Goal: Task Accomplishment & Management: Manage account settings

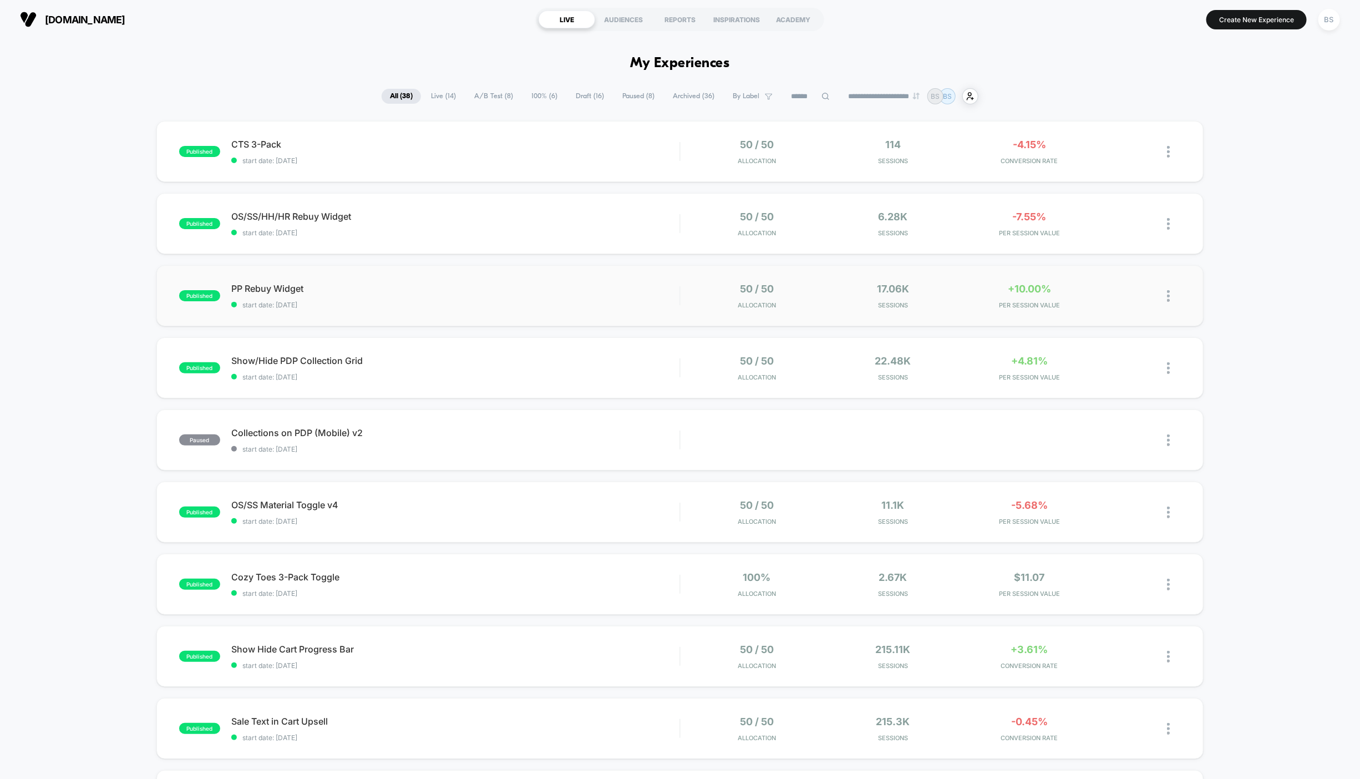
click at [859, 311] on div "published PP Rebuy Widget start date: [DATE] 50 / 50 Allocation 17.06k Sessions…" at bounding box center [679, 295] width 1047 height 61
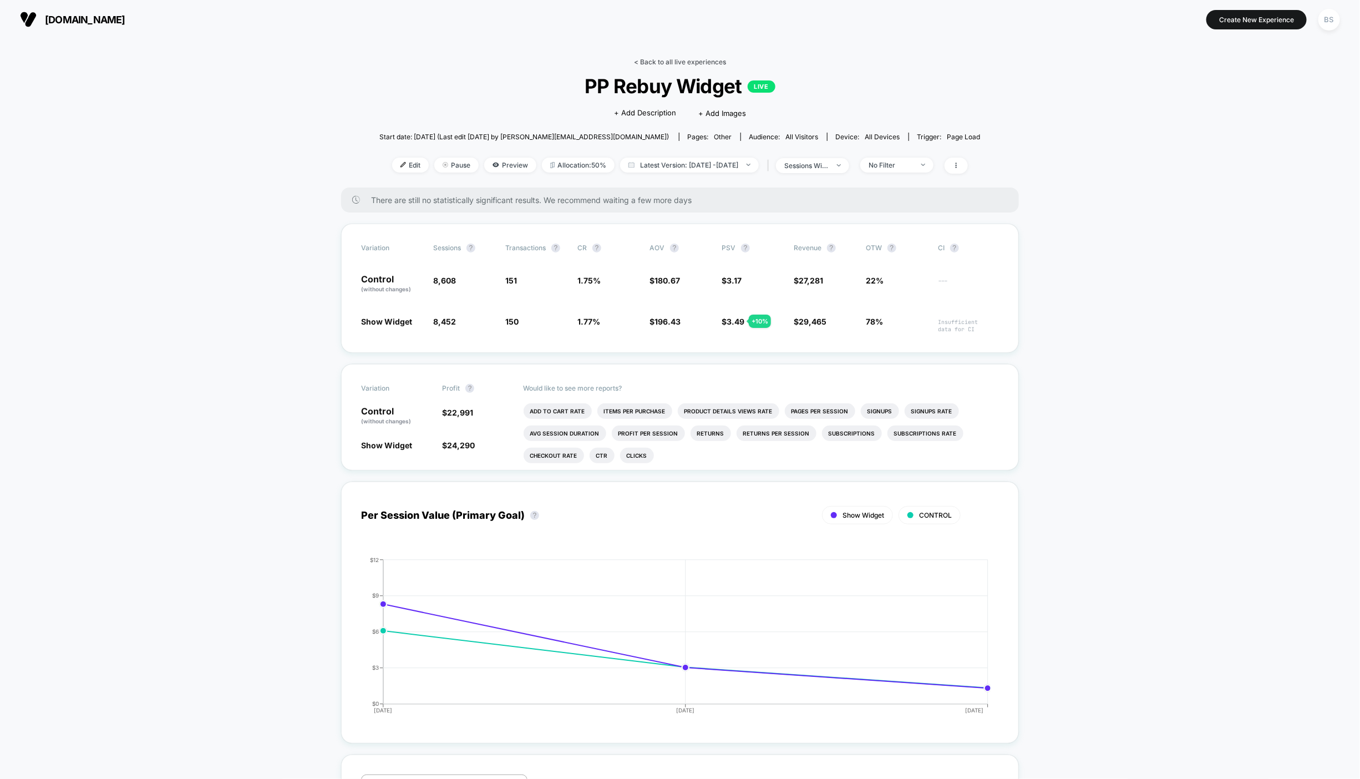
click at [669, 58] on link "< Back to all live experiences" at bounding box center [680, 62] width 92 height 8
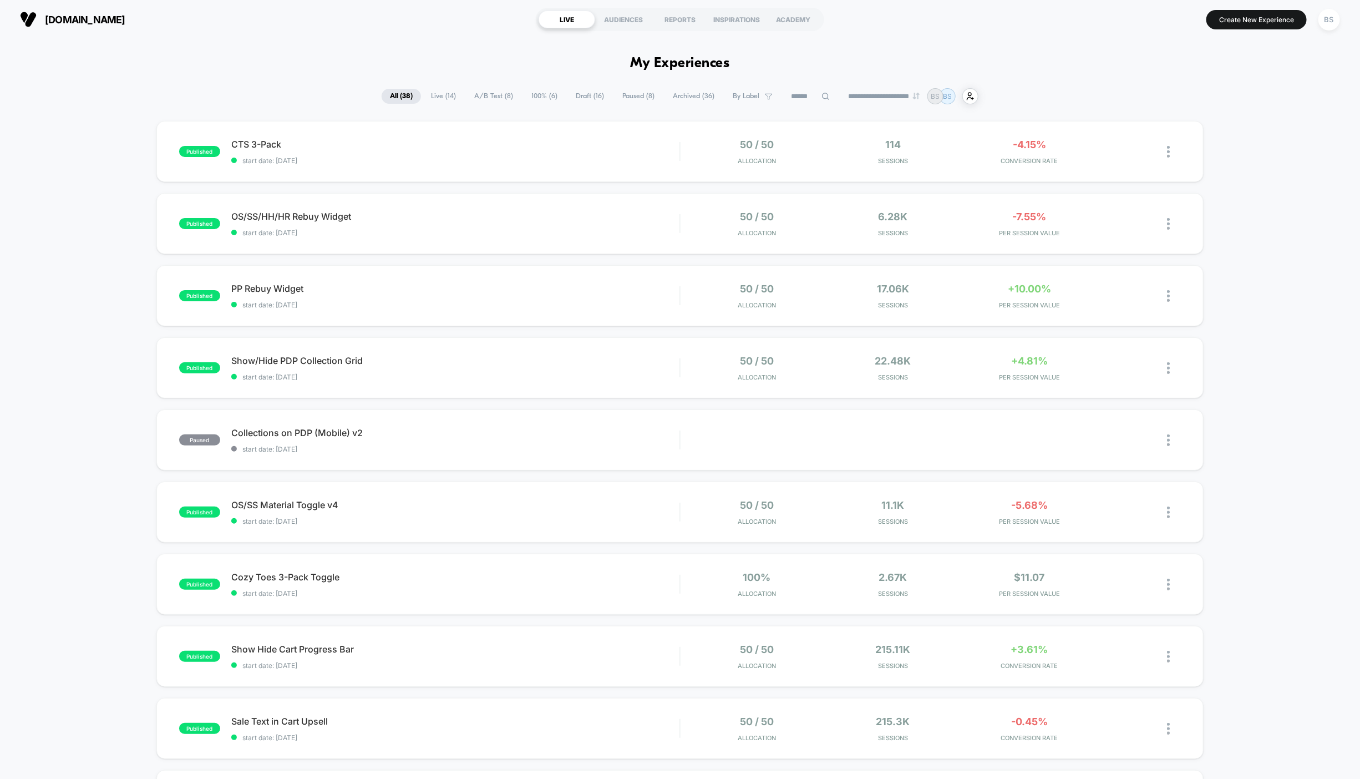
click at [481, 90] on span "A/B Test ( 8 )" at bounding box center [493, 96] width 55 height 15
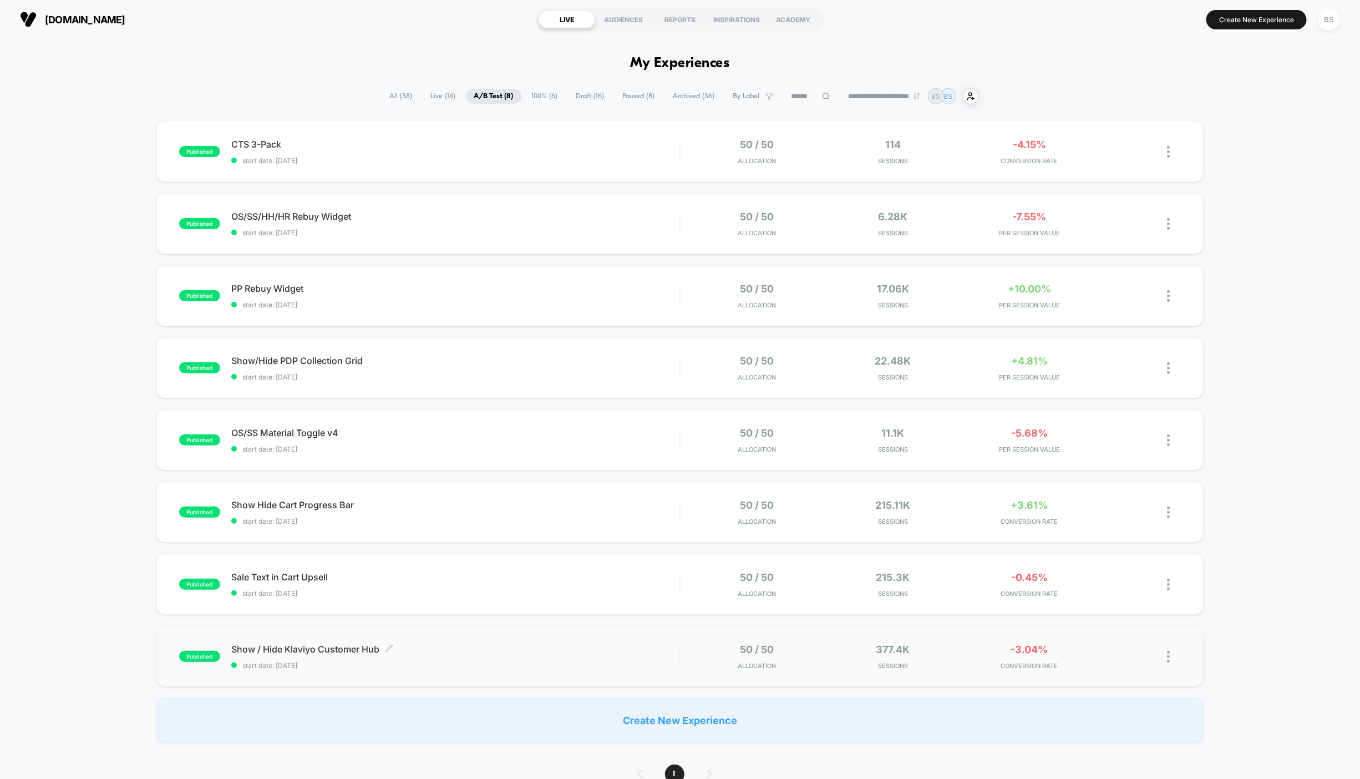
click at [493, 652] on span "Show / Hide Klaviyo Customer Hub Click to edit experience details" at bounding box center [455, 649] width 448 height 11
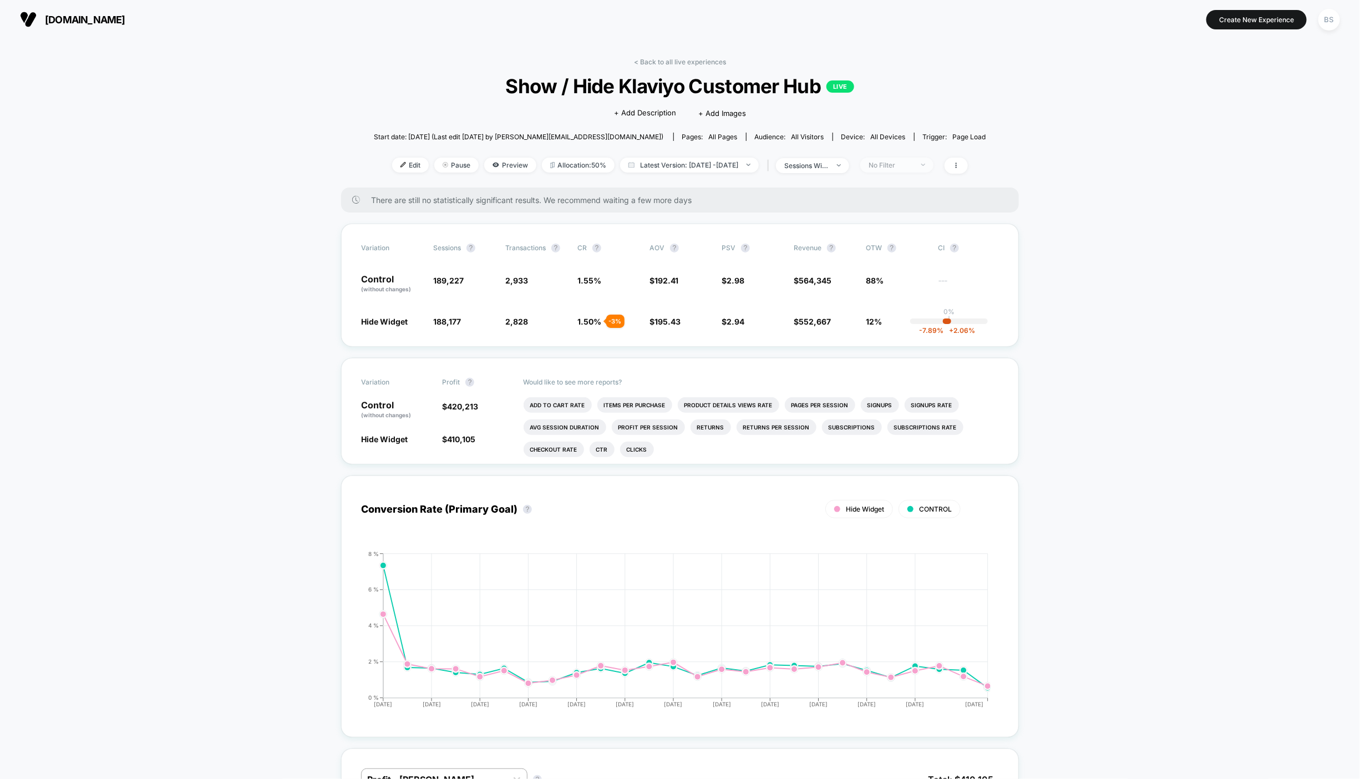
click at [910, 162] on div "No Filter" at bounding box center [891, 165] width 44 height 8
click at [893, 270] on span "New Visitors" at bounding box center [904, 272] width 45 height 9
click at [895, 312] on div "Mobile Visitors ? Desktop Visitors ? Returning Visitors ? New Visitors ? No Fil…" at bounding box center [915, 267] width 136 height 169
click at [895, 324] on button "Save" at bounding box center [915, 326] width 102 height 18
click at [960, 165] on icon at bounding box center [956, 165] width 7 height 7
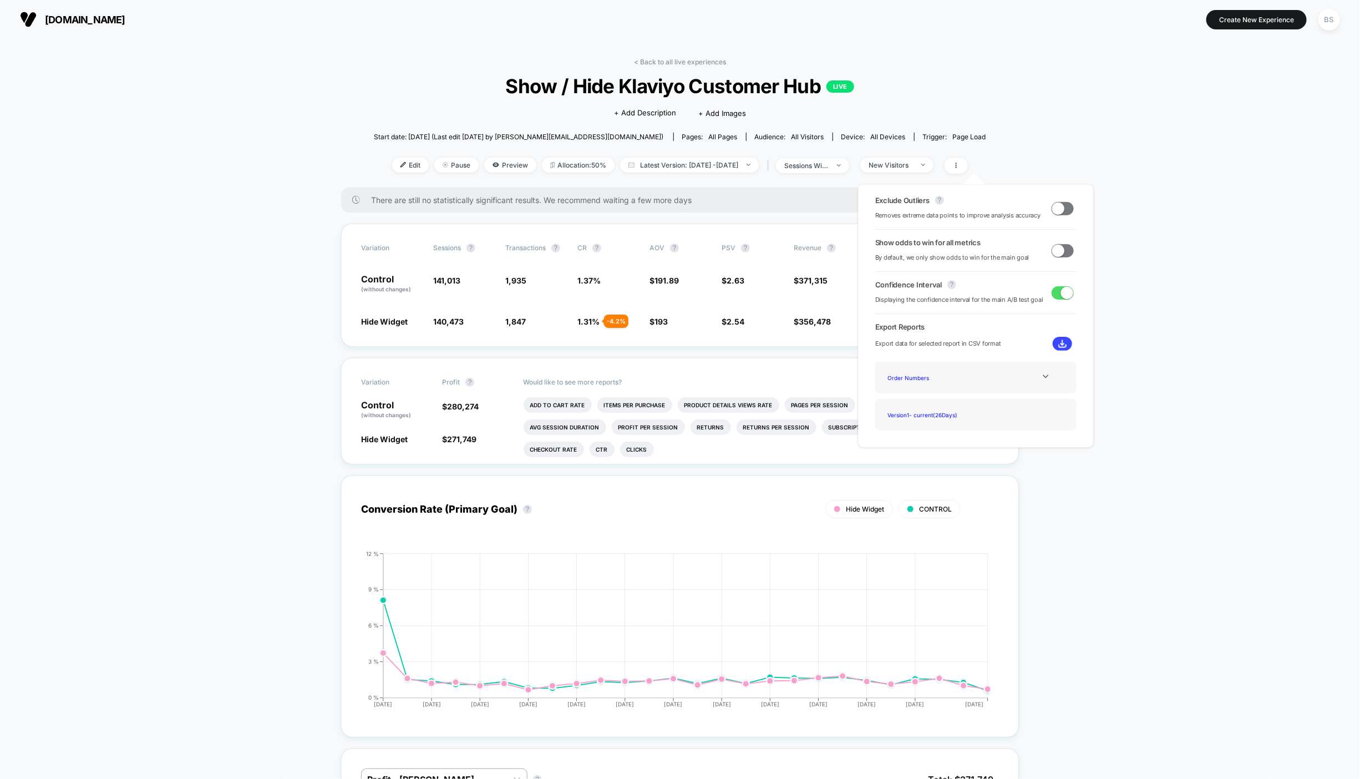
click at [1055, 246] on span at bounding box center [1058, 250] width 12 height 12
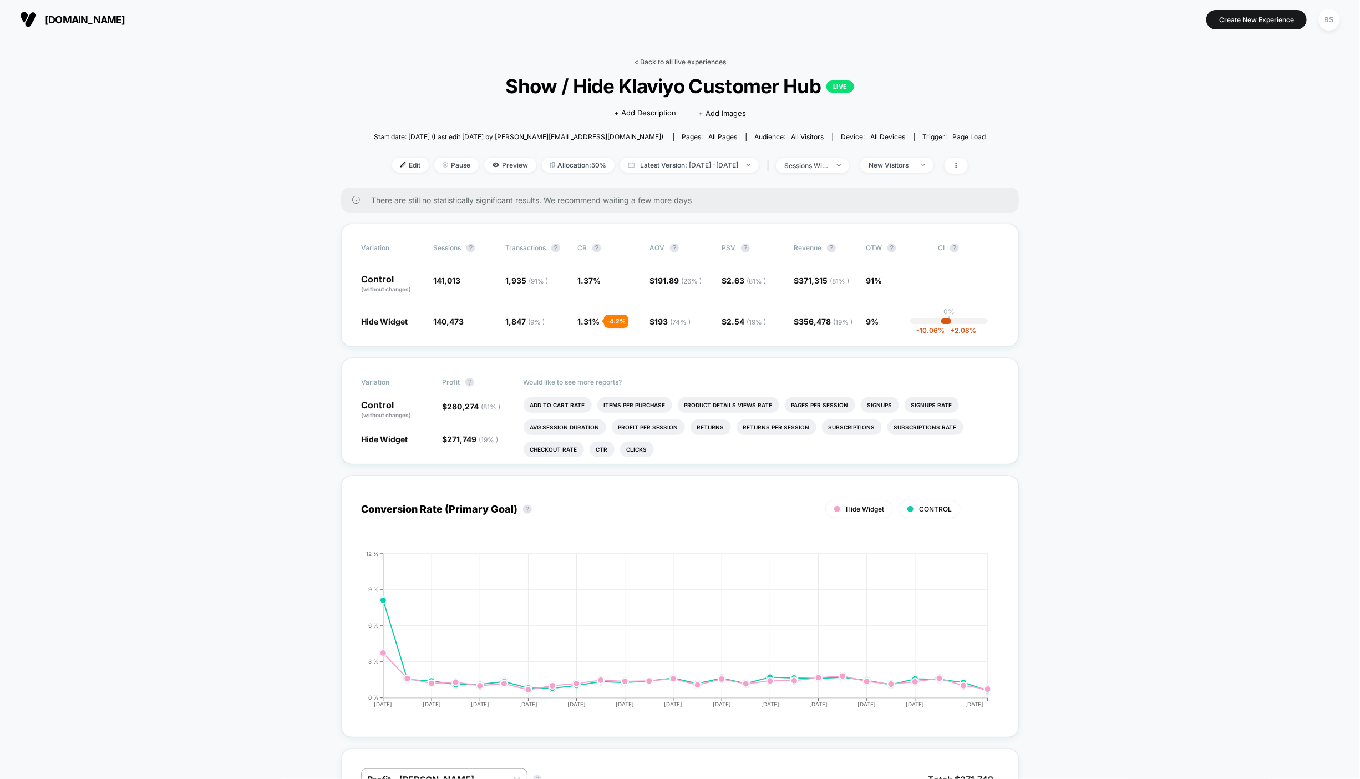
click at [668, 59] on link "< Back to all live experiences" at bounding box center [680, 62] width 92 height 8
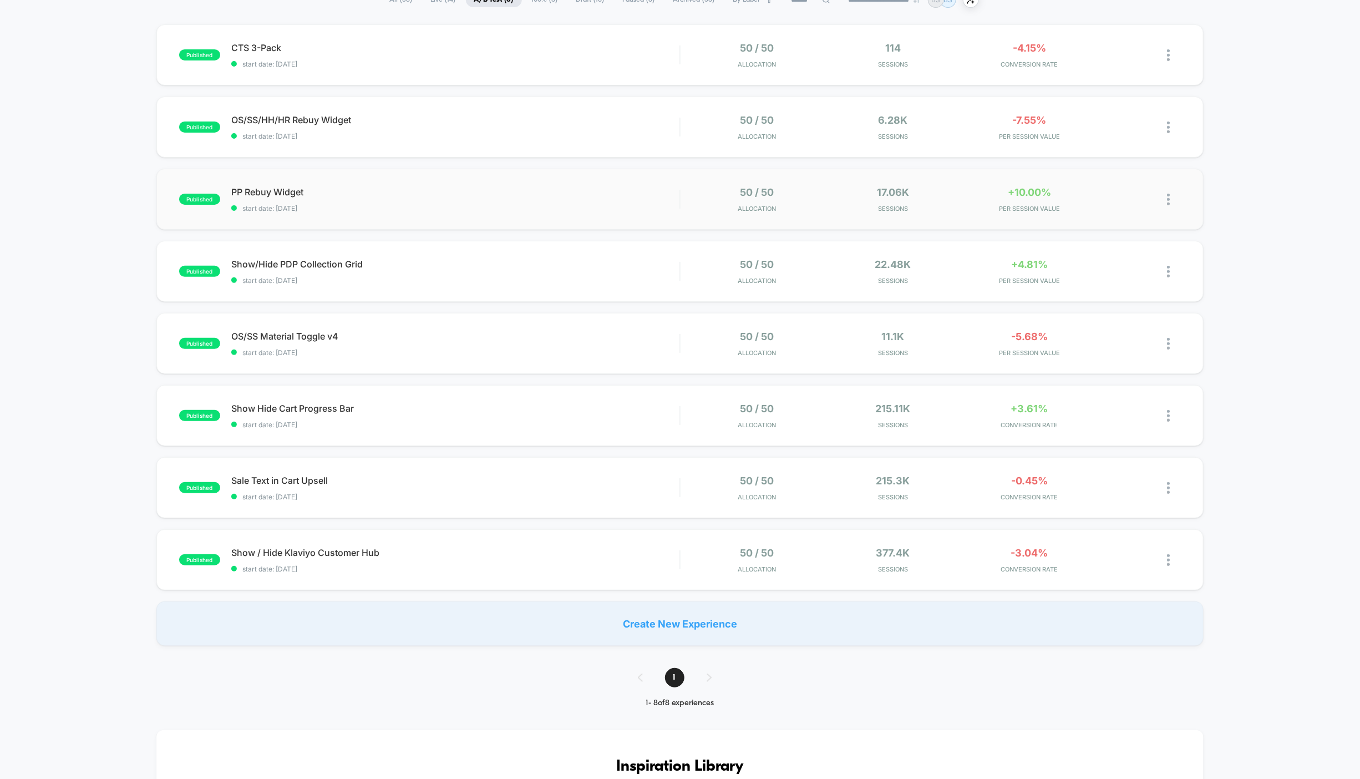
scroll to position [109, 0]
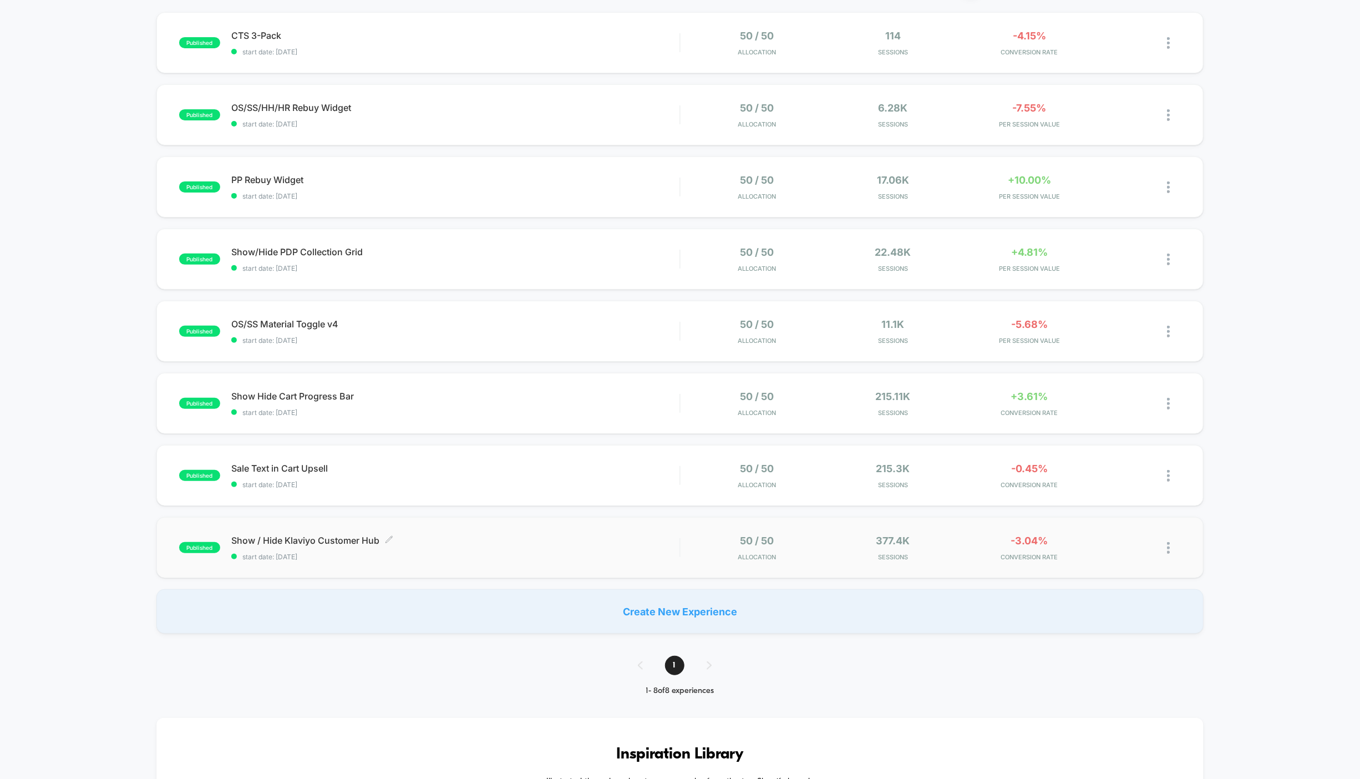
click at [423, 543] on span "Show / Hide Klaviyo Customer Hub Click to edit experience details" at bounding box center [455, 540] width 448 height 11
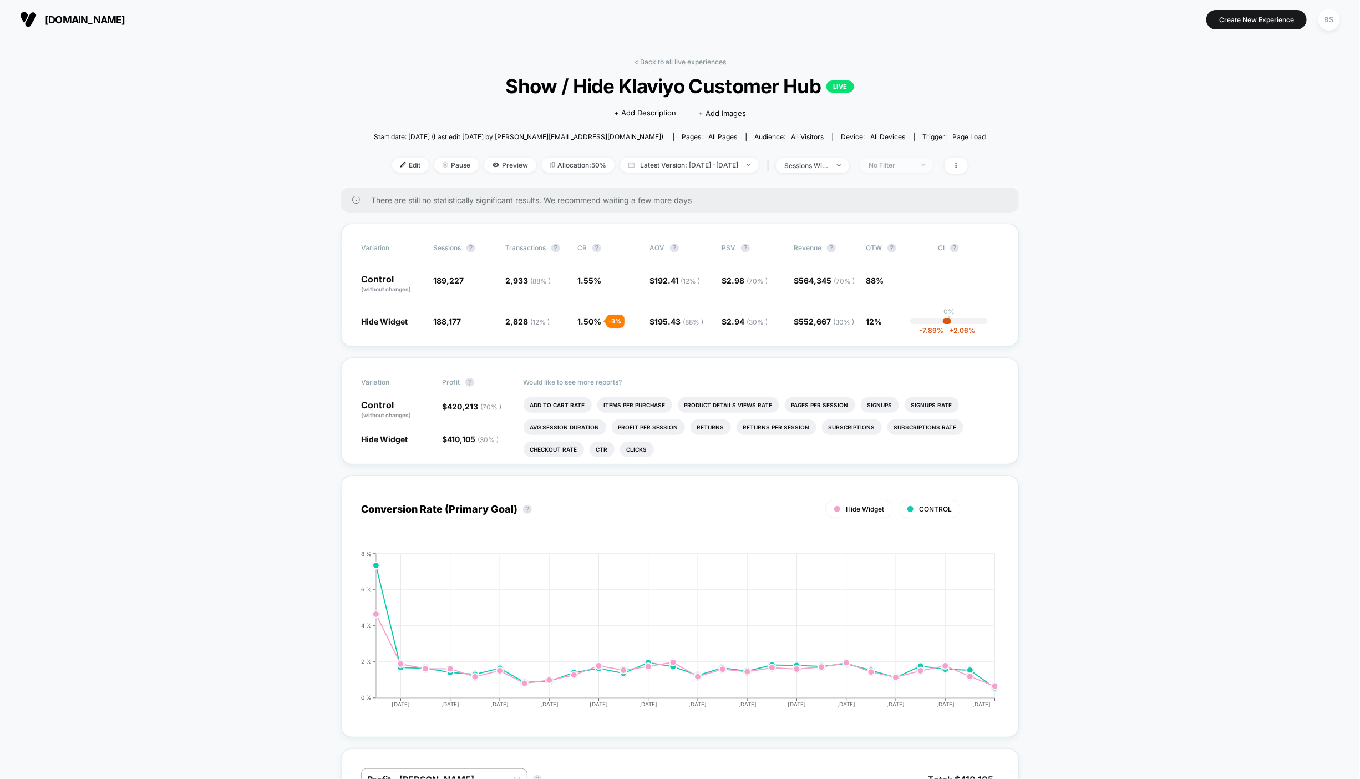
click at [923, 171] on span "No Filter" at bounding box center [896, 165] width 73 height 15
click at [902, 249] on span "Returning Visitors" at bounding box center [914, 250] width 64 height 9
click at [904, 317] on button "Save" at bounding box center [915, 326] width 102 height 18
click at [913, 167] on div "Returning Visitors" at bounding box center [891, 165] width 44 height 8
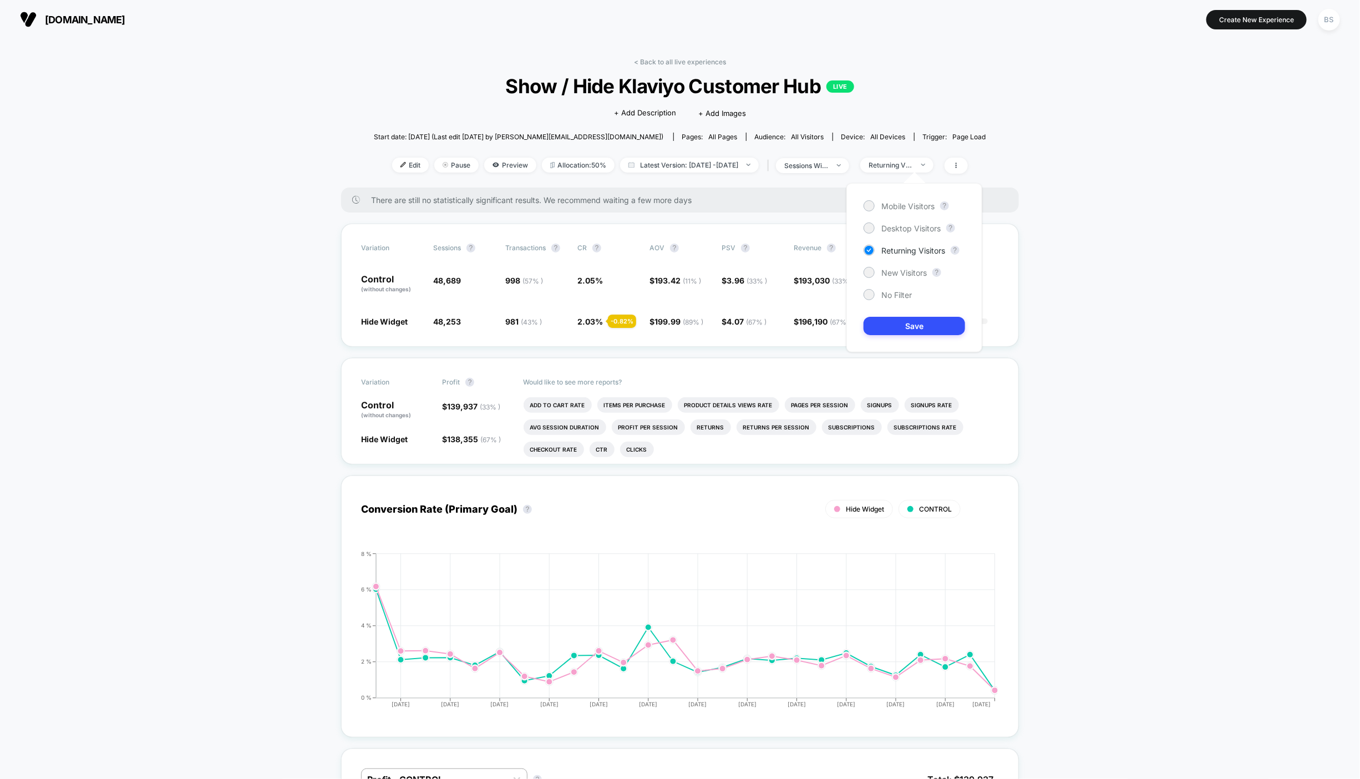
click at [922, 234] on div "Mobile Visitors ? Desktop Visitors ? Returning Visitors ? New Visitors ? No Fil…" at bounding box center [915, 267] width 136 height 169
click at [920, 230] on span "Desktop Visitors" at bounding box center [911, 228] width 59 height 9
click at [902, 323] on button "Save" at bounding box center [915, 326] width 102 height 18
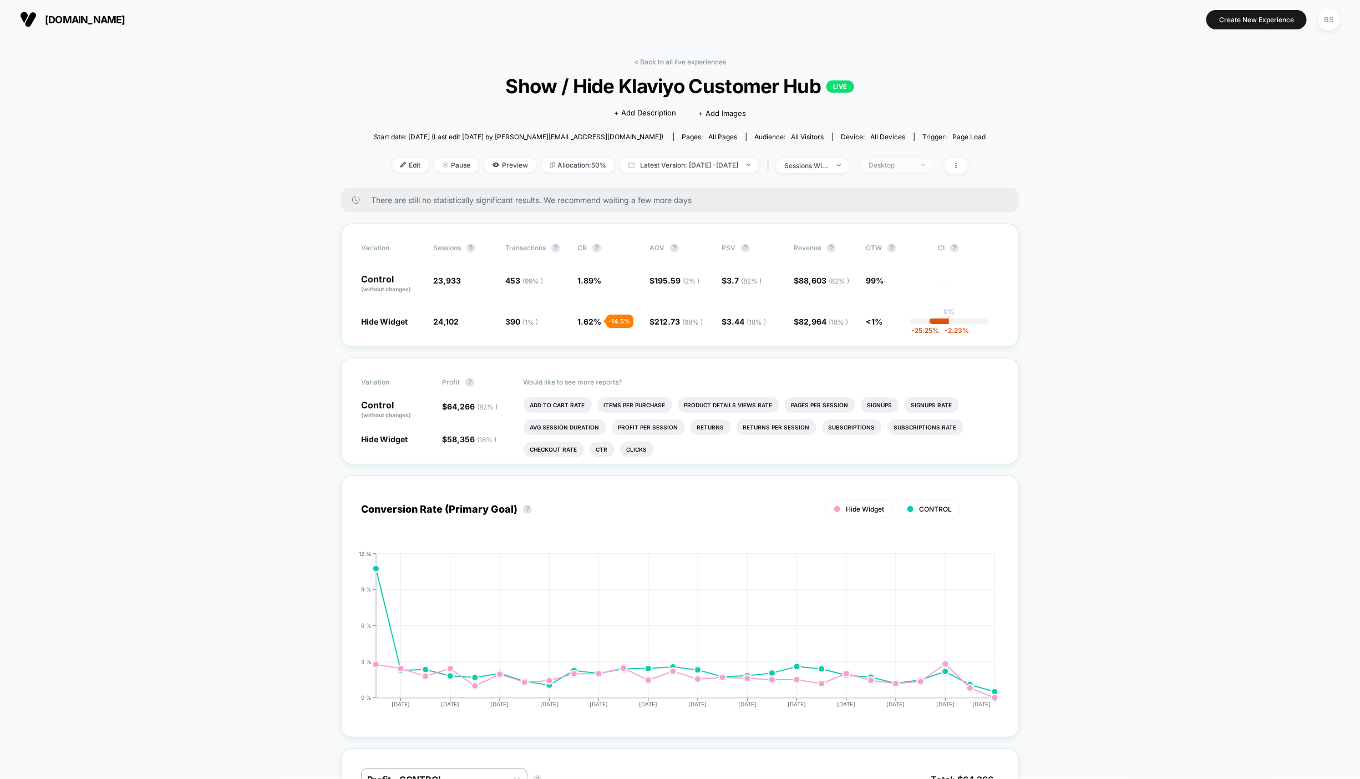
click at [913, 164] on div "Desktop" at bounding box center [891, 165] width 44 height 8
click at [900, 207] on span "Mobile Visitors" at bounding box center [908, 205] width 53 height 9
click at [888, 319] on button "Save" at bounding box center [915, 326] width 102 height 18
click at [646, 59] on link "< Back to all live experiences" at bounding box center [680, 62] width 92 height 8
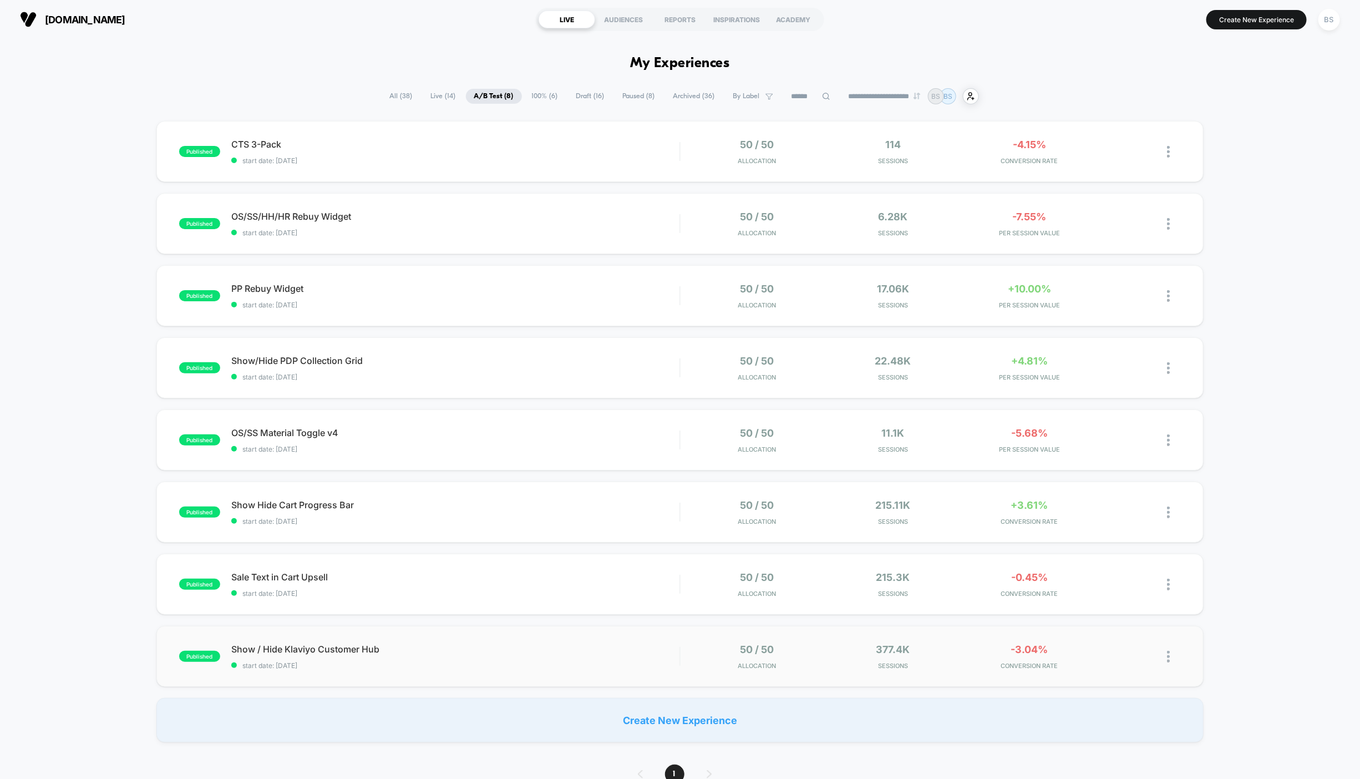
click at [625, 637] on div "published Show / Hide Klaviyo Customer Hub start date: [DATE] 50 / 50 Allocatio…" at bounding box center [679, 656] width 1047 height 61
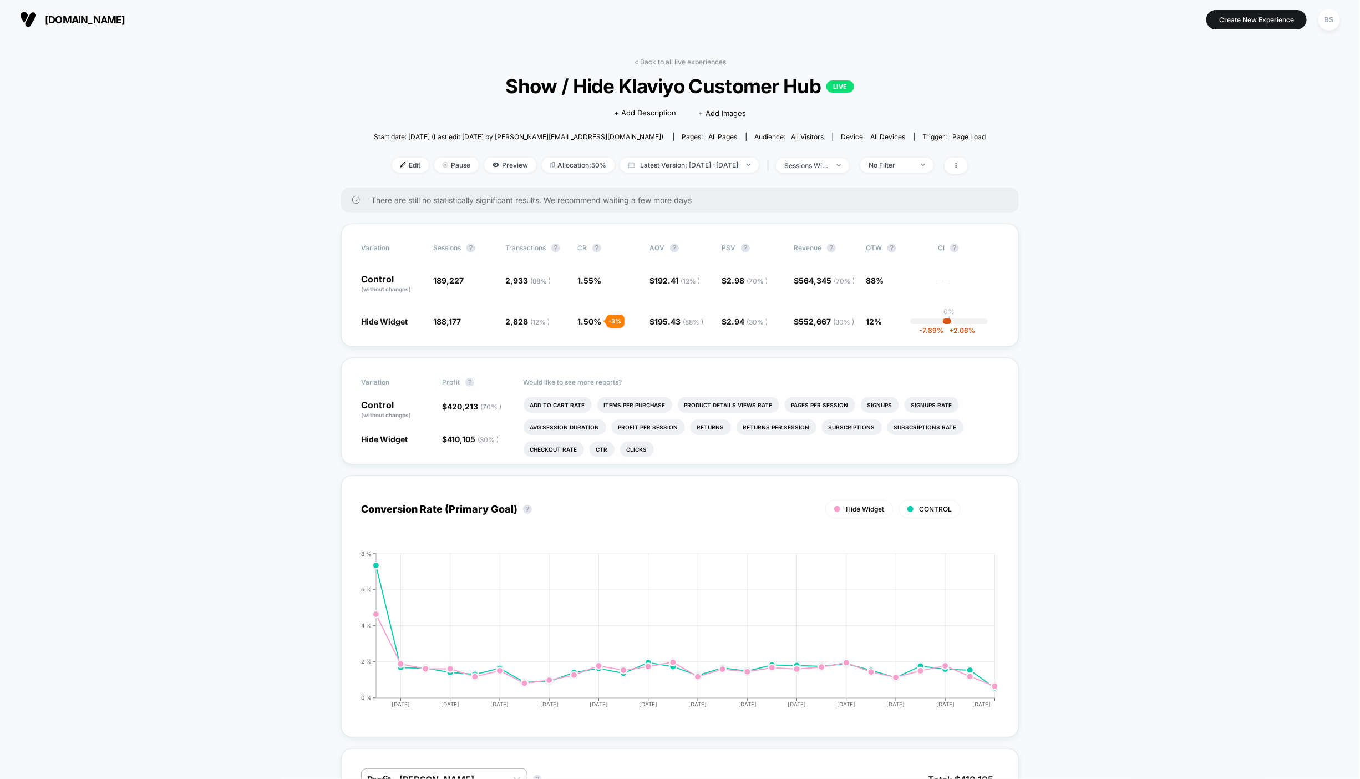
scroll to position [4, 0]
click at [658, 67] on div "< Back to all live experiences Show / Hide Klaviyo Customer Hub LIVE Click to e…" at bounding box center [680, 123] width 612 height 130
click at [658, 63] on link "< Back to all live experiences" at bounding box center [680, 62] width 92 height 8
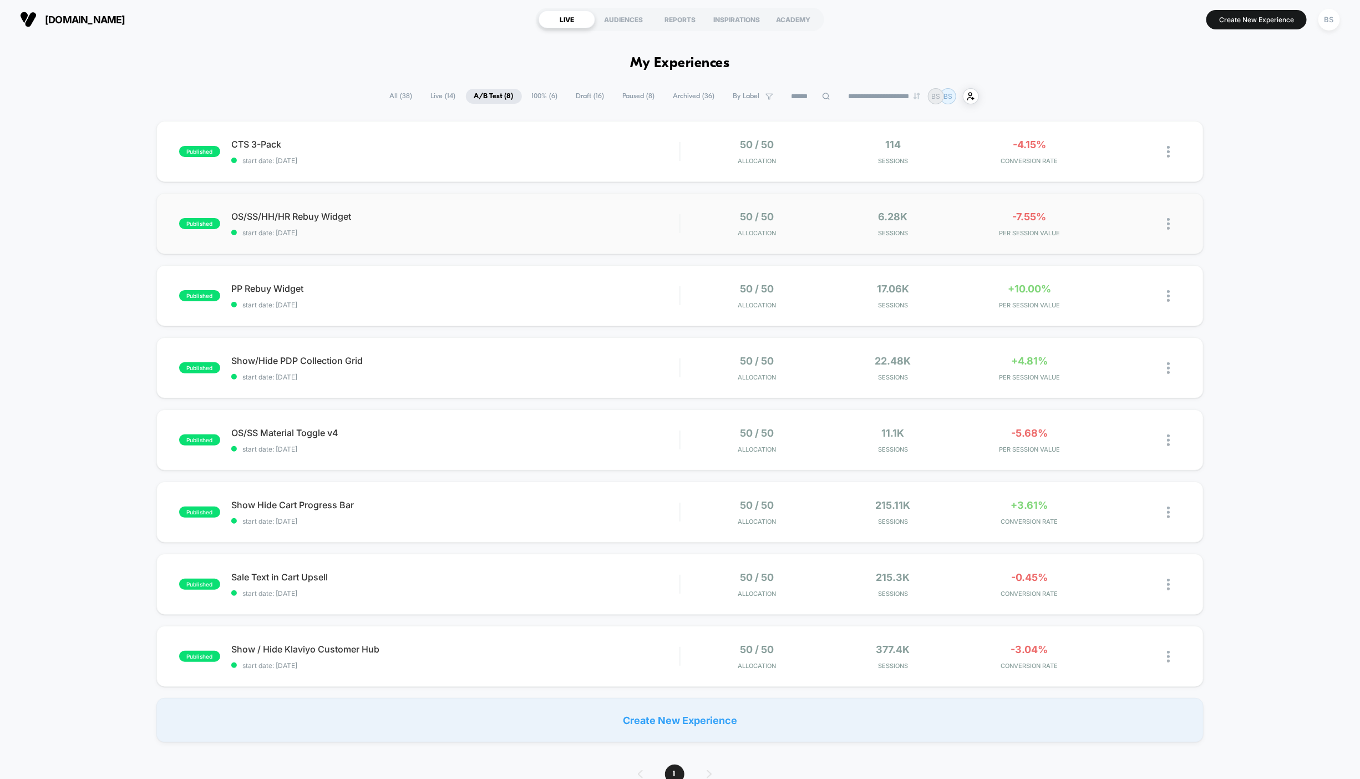
click at [662, 214] on span "OS/SS/HH/HR Rebuy Widget" at bounding box center [455, 216] width 448 height 11
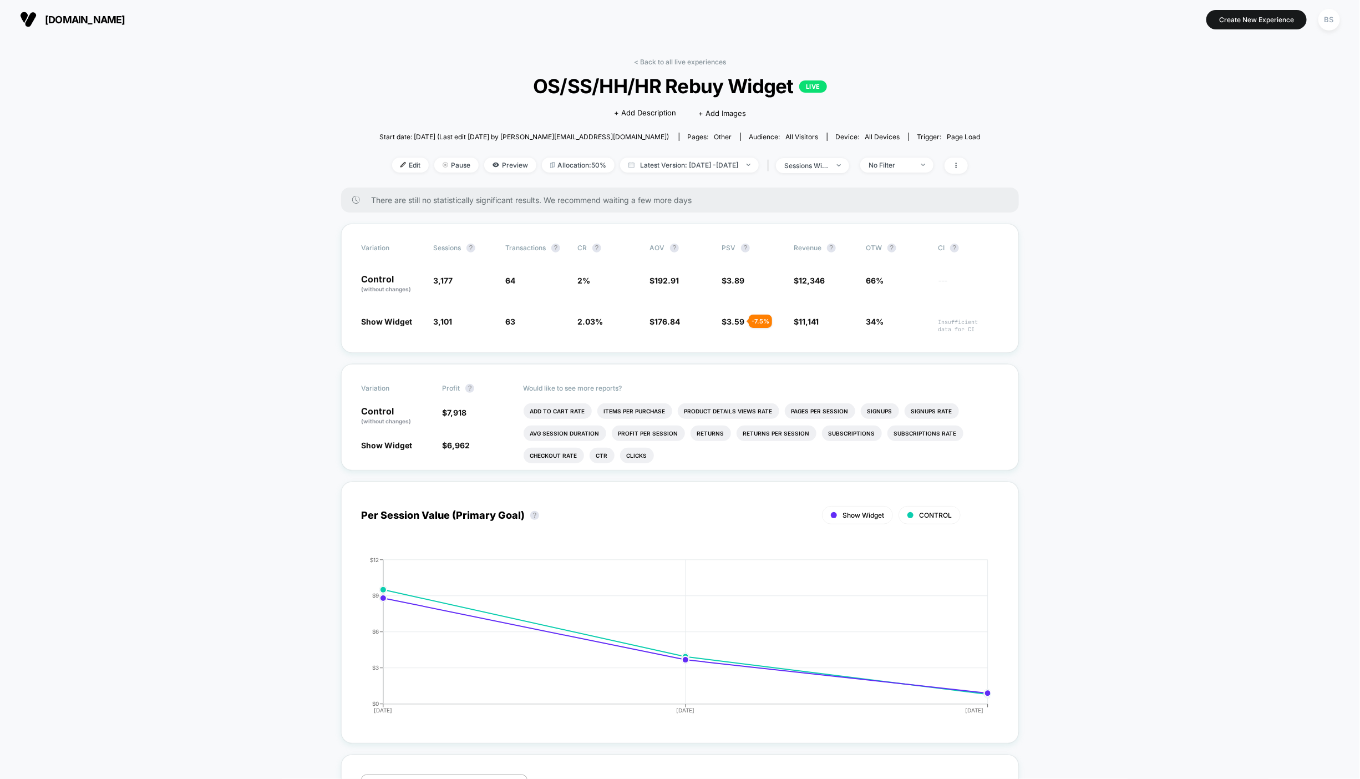
click at [658, 71] on div "< Back to all live experiences OS/SS/HH/HR Rebuy Widget LIVE Click to edit expe…" at bounding box center [679, 123] width 601 height 130
click at [658, 68] on div "< Back to all live experiences OS/SS/HH/HR Rebuy Widget LIVE Click to edit expe…" at bounding box center [679, 123] width 601 height 130
click at [652, 64] on link "< Back to all live experiences" at bounding box center [680, 62] width 92 height 8
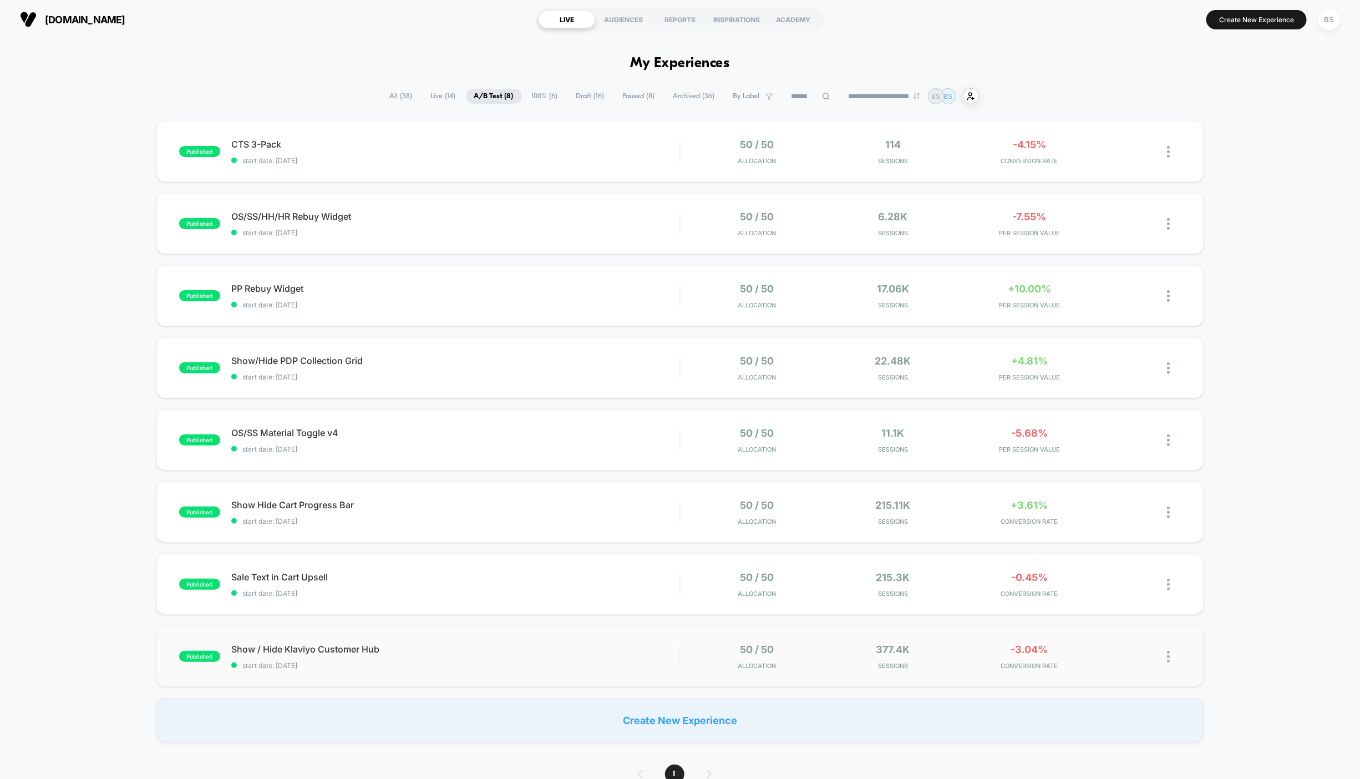
click at [581, 644] on span "Show / Hide Klaviyo Customer Hub" at bounding box center [455, 649] width 448 height 11
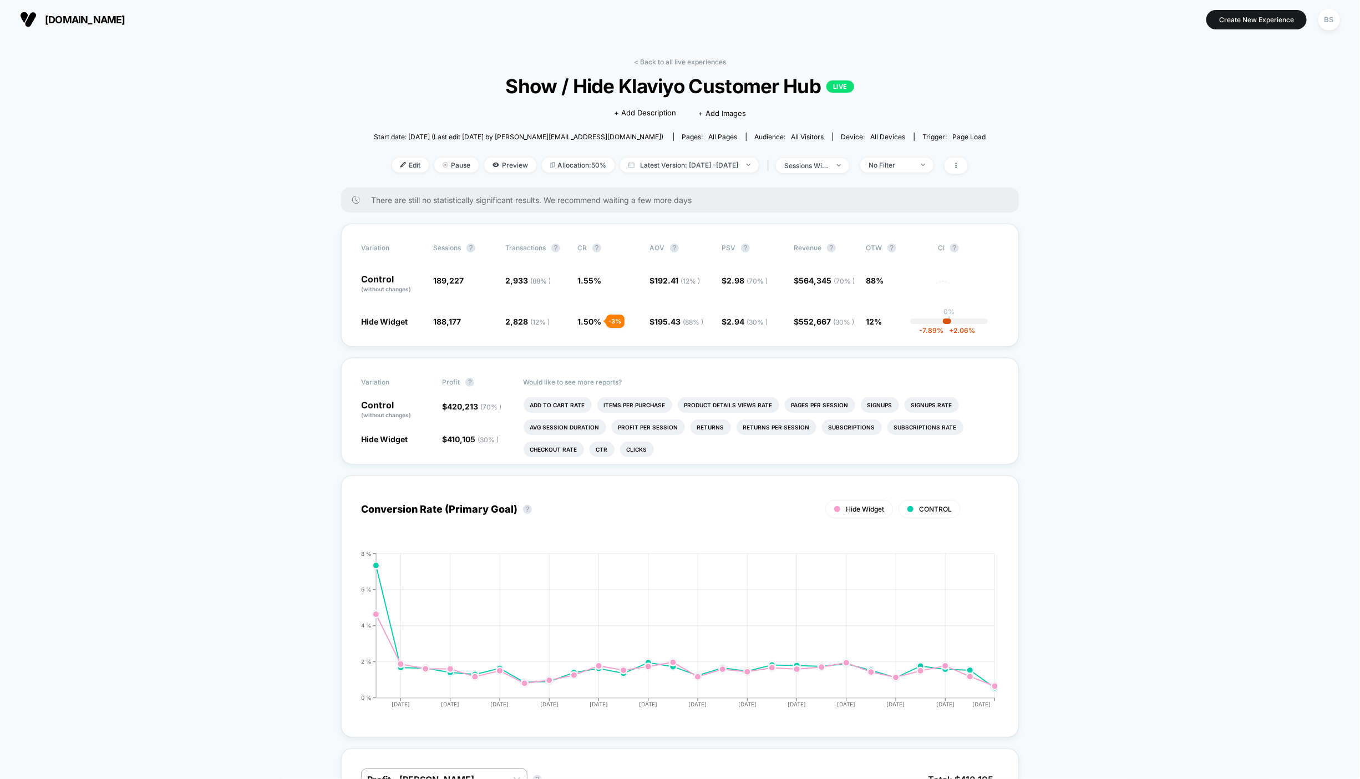
click at [687, 68] on div "< Back to all live experiences Show / Hide Klaviyo Customer Hub LIVE Click to e…" at bounding box center [680, 123] width 612 height 130
click at [685, 60] on link "< Back to all live experiences" at bounding box center [680, 62] width 92 height 8
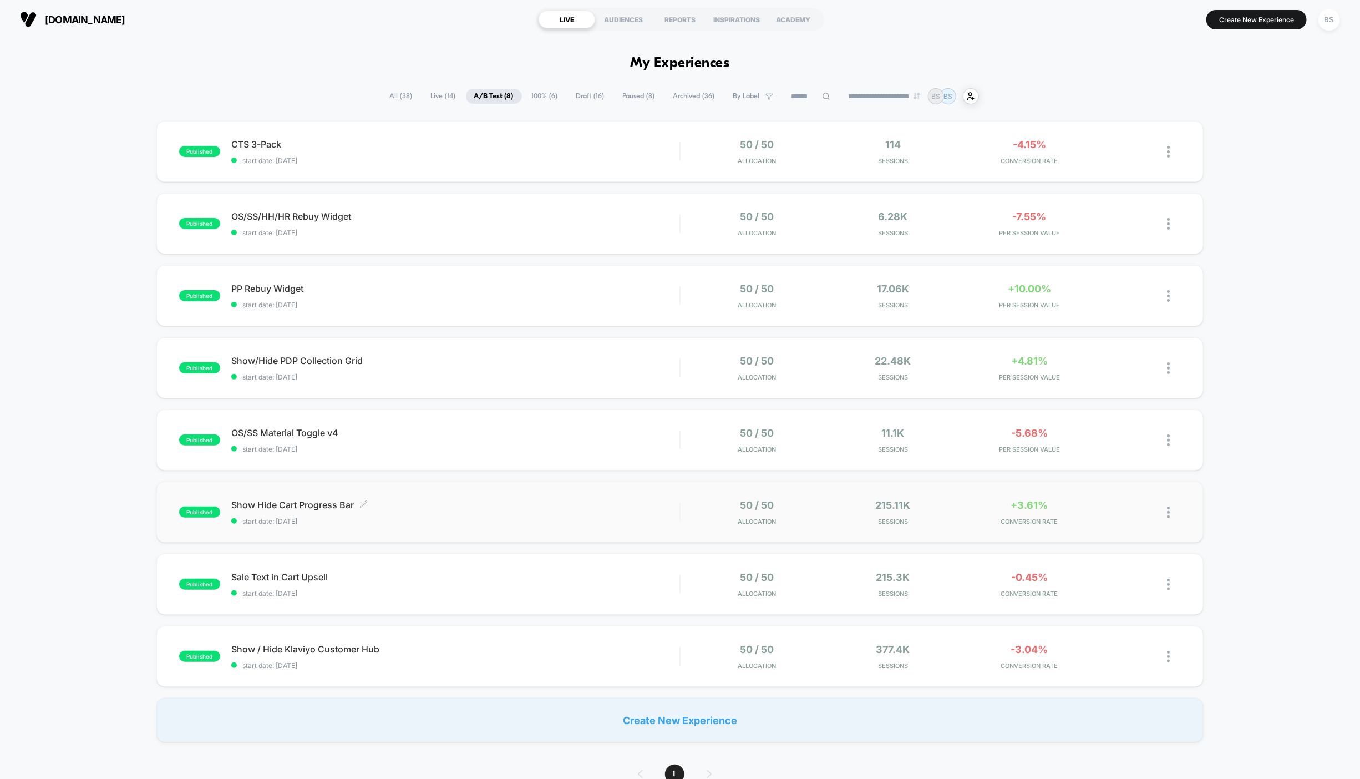
click at [595, 500] on span "Show Hide Cart Progress Bar Click to edit experience details" at bounding box center [455, 504] width 448 height 11
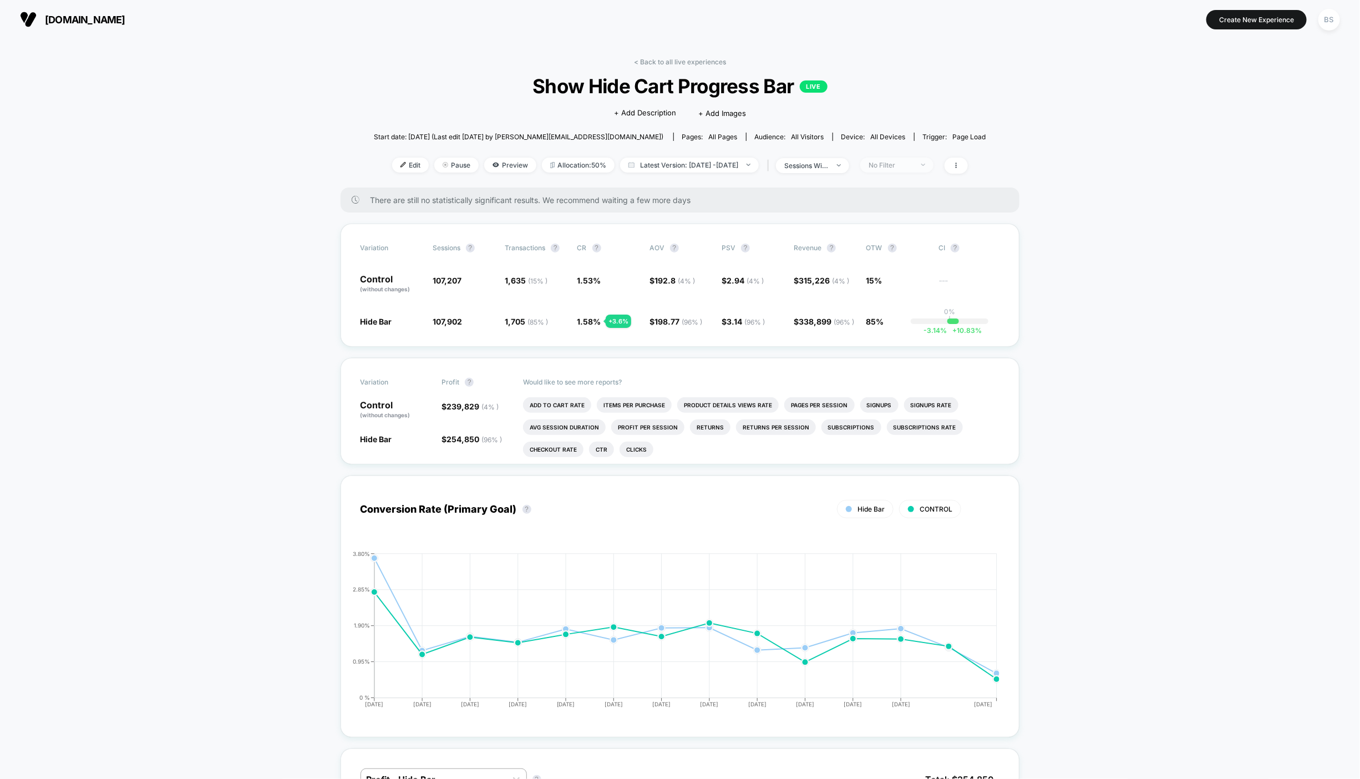
click at [911, 167] on div "No Filter" at bounding box center [891, 165] width 44 height 8
click at [898, 218] on div "Mobile Visitors ? Desktop Visitors ? Returning Visitors ? New Visitors ? No Fil…" at bounding box center [916, 267] width 136 height 169
click at [898, 225] on span "Desktop Visitors" at bounding box center [912, 228] width 59 height 9
click at [894, 319] on button "Save" at bounding box center [916, 326] width 102 height 18
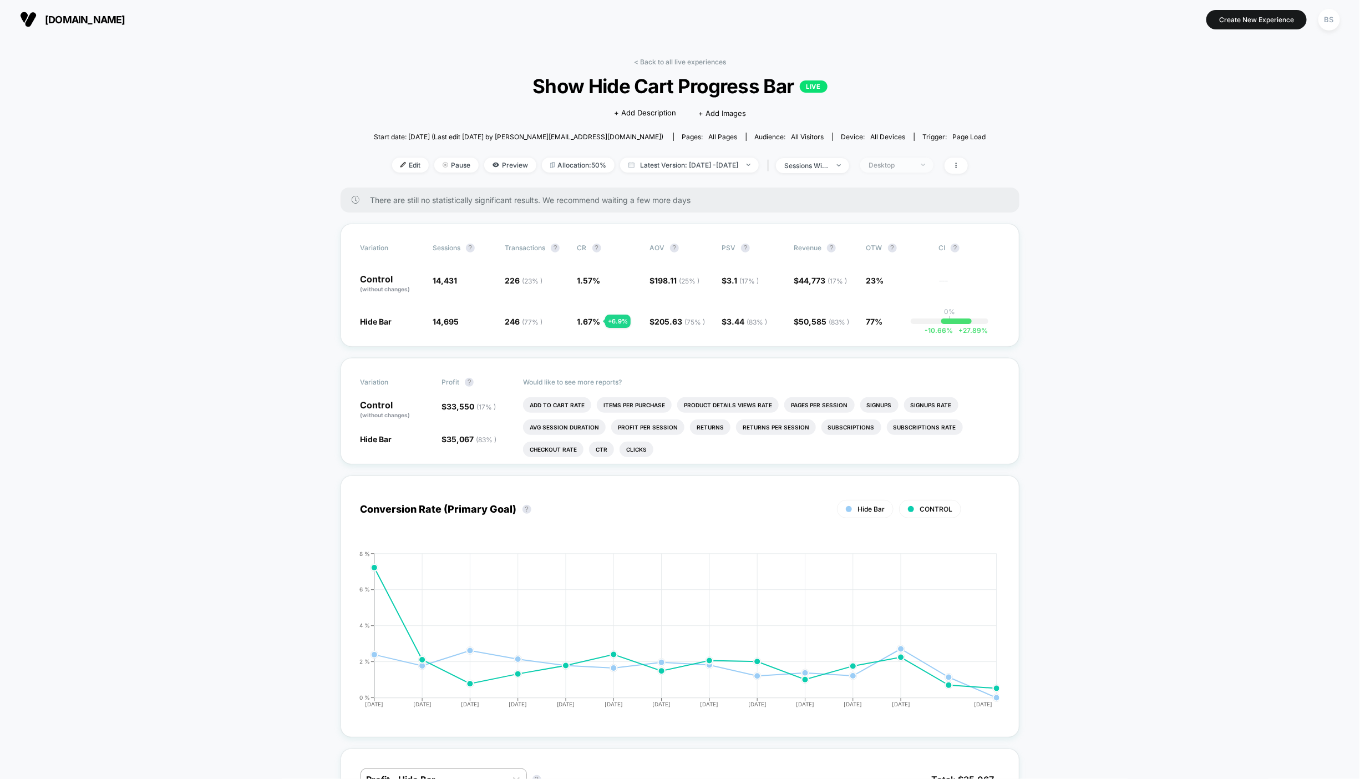
click at [934, 168] on span "Desktop" at bounding box center [896, 165] width 73 height 15
click at [907, 210] on span "Mobile Visitors" at bounding box center [909, 205] width 53 height 9
drag, startPoint x: 899, startPoint y: 308, endPoint x: 899, endPoint y: 330, distance: 22.2
click at [899, 310] on div "Mobile Visitors ? Desktop Visitors ? Returning Visitors ? New Visitors ? No Fil…" at bounding box center [916, 267] width 136 height 169
click at [899, 335] on button "Save" at bounding box center [916, 326] width 102 height 18
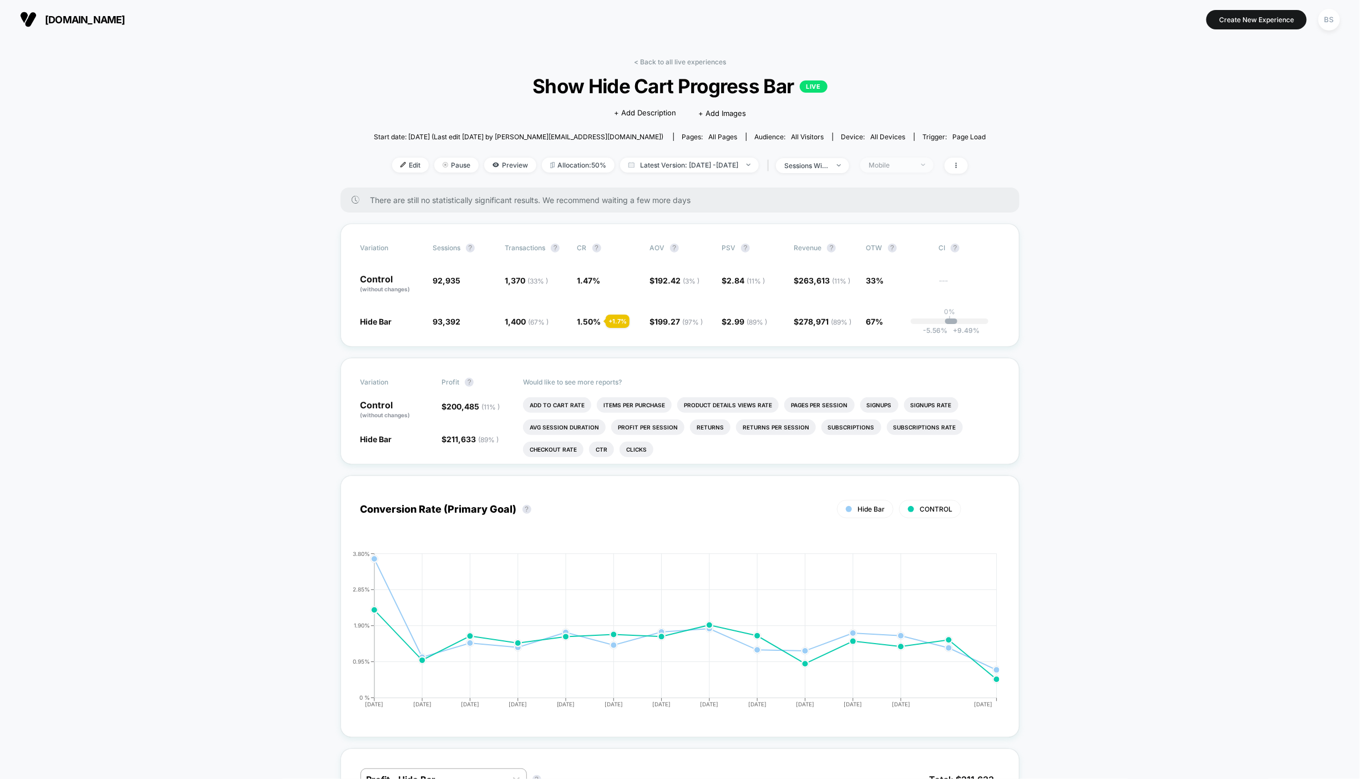
click at [892, 163] on div "Mobile" at bounding box center [891, 165] width 44 height 8
click at [874, 272] on div at bounding box center [870, 272] width 11 height 11
click at [888, 325] on button "Save" at bounding box center [916, 326] width 102 height 18
click at [913, 168] on div "New Visitors" at bounding box center [891, 165] width 44 height 8
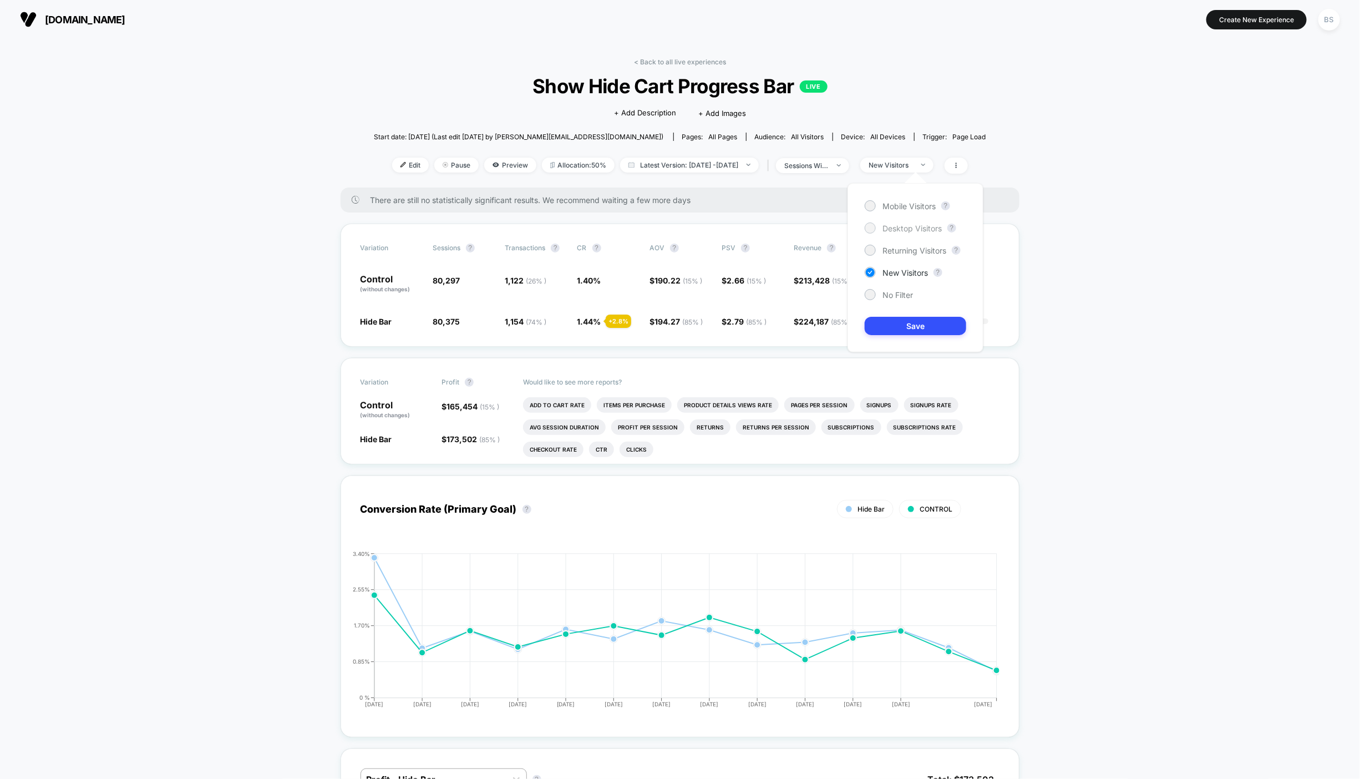
click at [895, 230] on span "Desktop Visitors" at bounding box center [912, 228] width 59 height 9
click at [908, 326] on button "Save" at bounding box center [916, 326] width 102 height 18
